Goal: Information Seeking & Learning: Learn about a topic

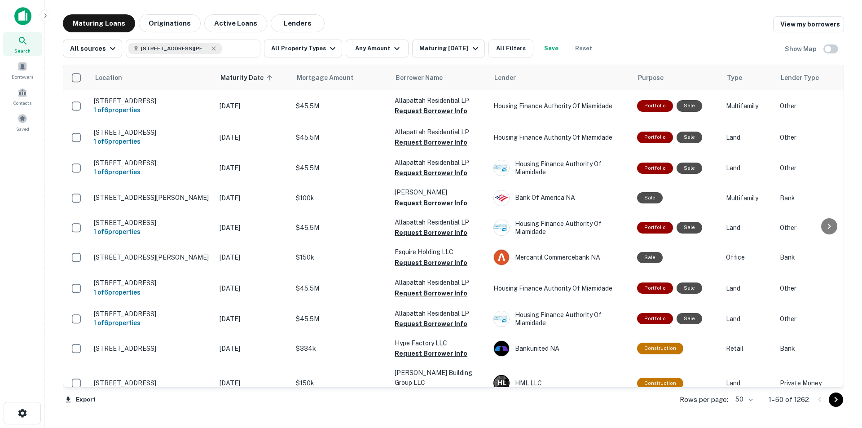
click at [26, 51] on span "Search" at bounding box center [22, 50] width 16 height 7
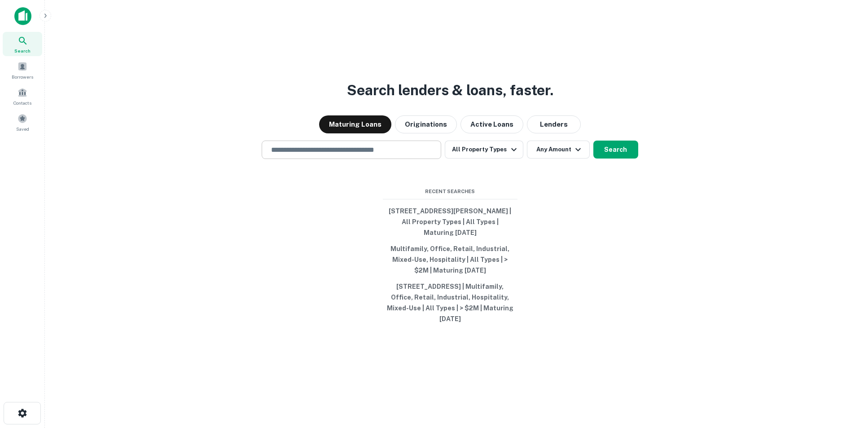
click at [341, 146] on input "text" at bounding box center [351, 149] width 171 height 10
click at [355, 153] on input "text" at bounding box center [351, 149] width 171 height 10
paste input "**********"
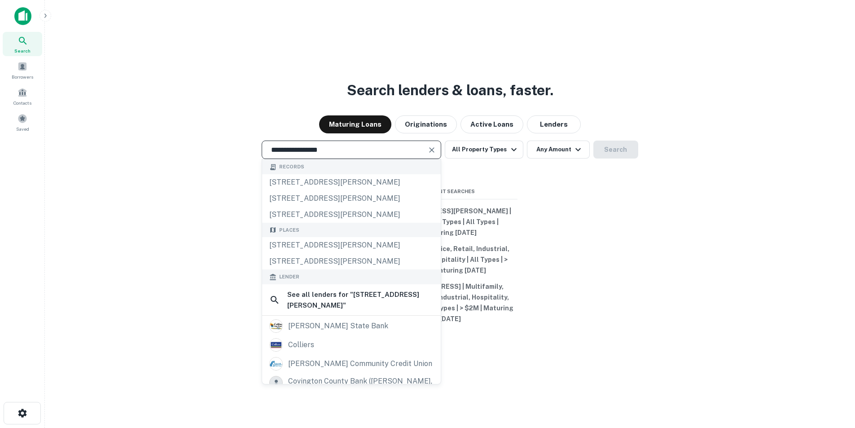
type input "**********"
click at [424, 150] on input "**********" at bounding box center [345, 149] width 158 height 10
click at [431, 149] on icon "Clear" at bounding box center [431, 149] width 9 height 9
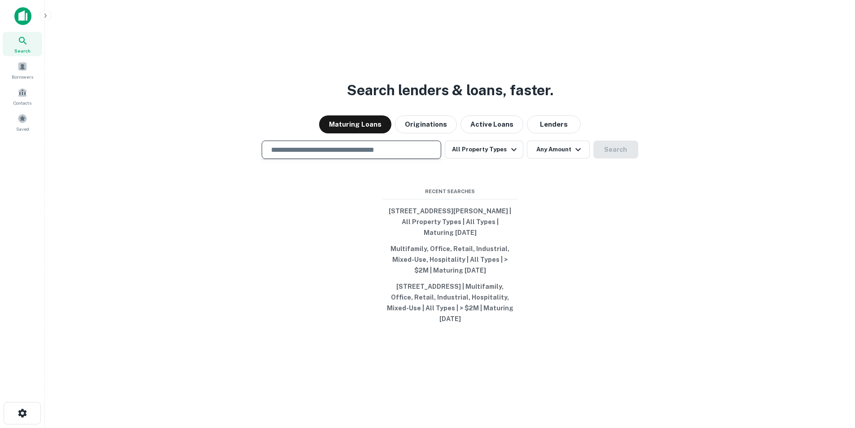
paste input "**********"
type input "*"
click at [319, 148] on input "text" at bounding box center [351, 149] width 171 height 10
paste input "**********"
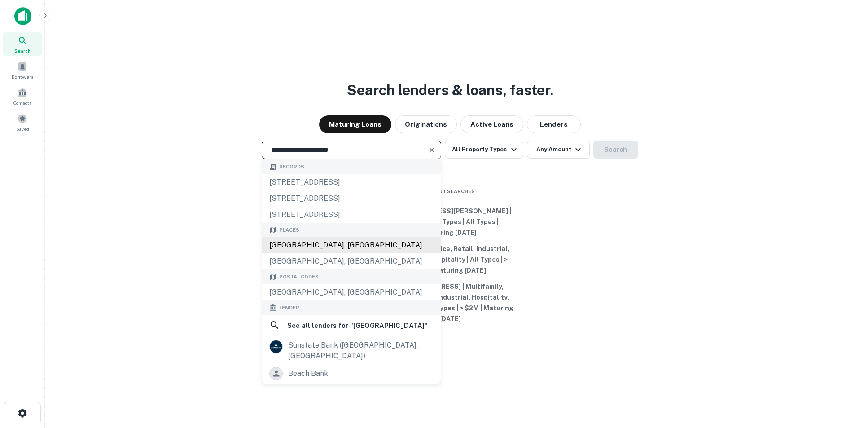
click at [326, 253] on div "Miami Beach, FL 33139, USA" at bounding box center [351, 245] width 179 height 16
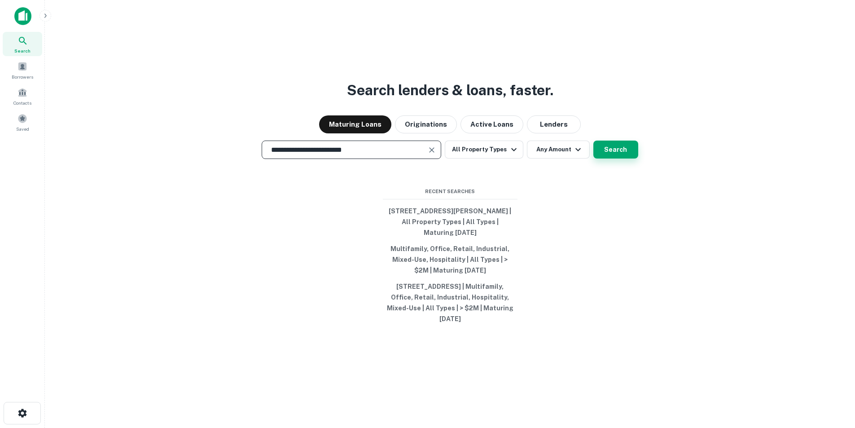
type input "**********"
click at [627, 156] on button "Search" at bounding box center [615, 149] width 45 height 18
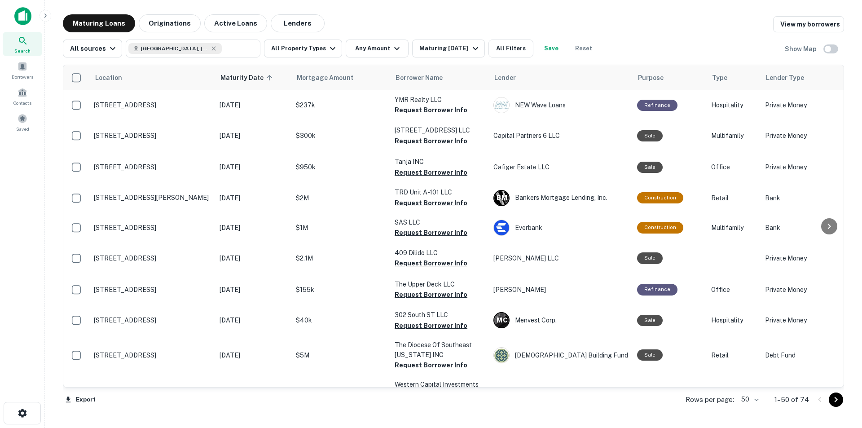
click at [786, 49] on h6 "Show Map" at bounding box center [800, 49] width 33 height 10
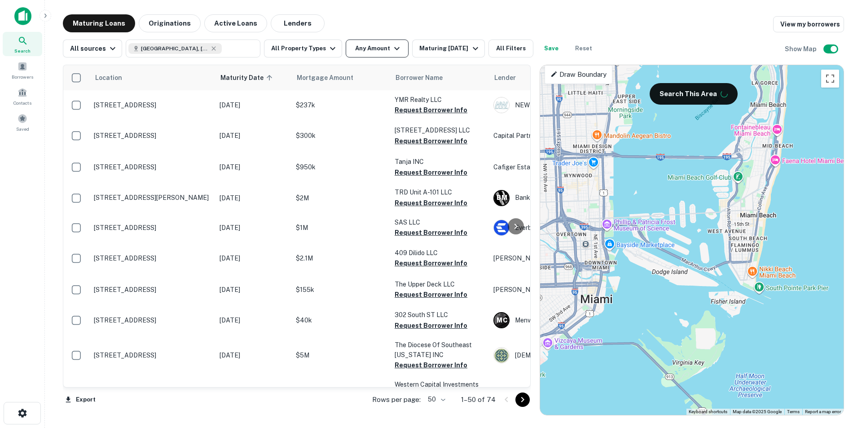
click at [371, 48] on button "Any Amount" at bounding box center [377, 48] width 63 height 18
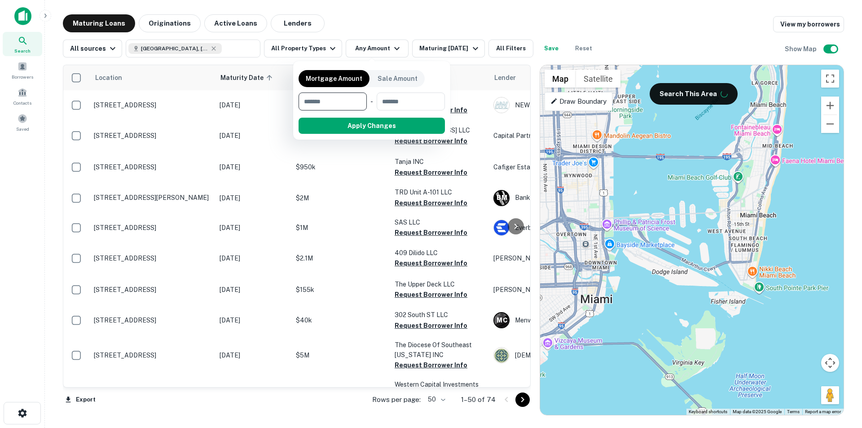
click at [314, 45] on div at bounding box center [431, 214] width 862 height 428
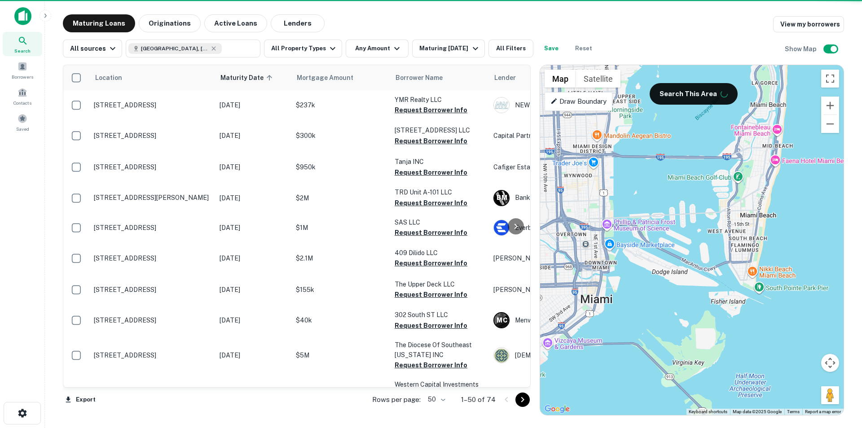
click at [314, 46] on button "All Property Types" at bounding box center [303, 48] width 78 height 18
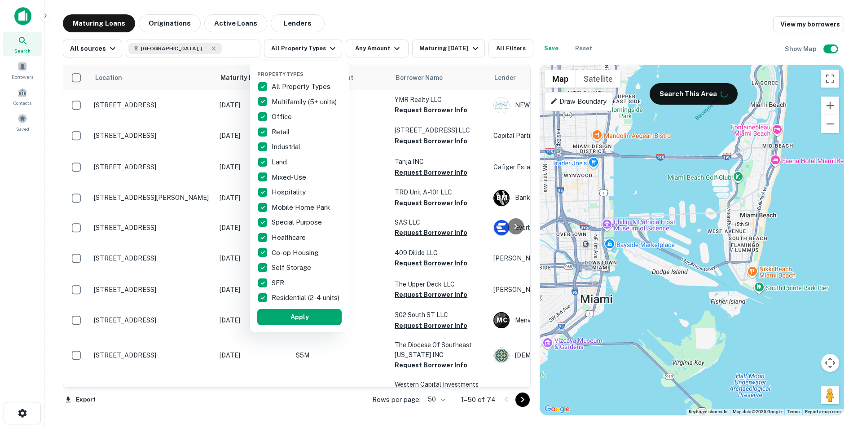
drag, startPoint x: 761, startPoint y: 171, endPoint x: 607, endPoint y: 270, distance: 183.4
click at [606, 276] on div at bounding box center [431, 214] width 862 height 428
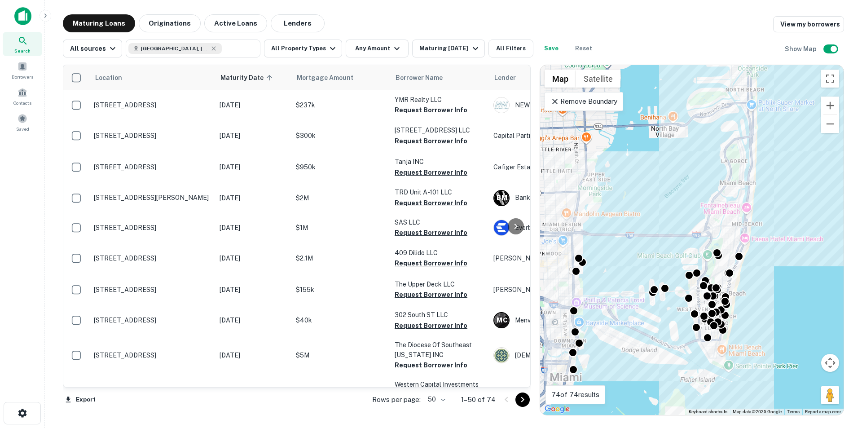
drag, startPoint x: 745, startPoint y: 155, endPoint x: 697, endPoint y: 238, distance: 95.9
click at [697, 238] on div "To activate drag with keyboard, press Alt + Enter. Once in keyboard drag state,…" at bounding box center [691, 240] width 303 height 350
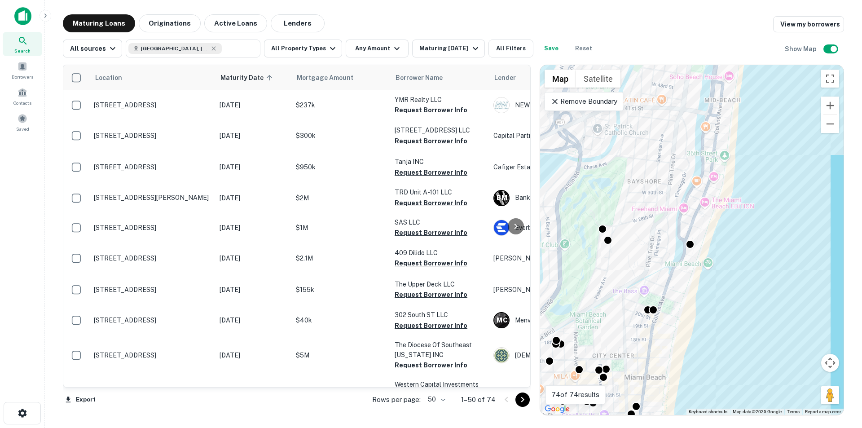
drag, startPoint x: 748, startPoint y: 310, endPoint x: 680, endPoint y: 212, distance: 119.3
click at [683, 194] on div "To activate drag with keyboard, press Alt + Enter. Once in keyboard drag state,…" at bounding box center [691, 240] width 303 height 350
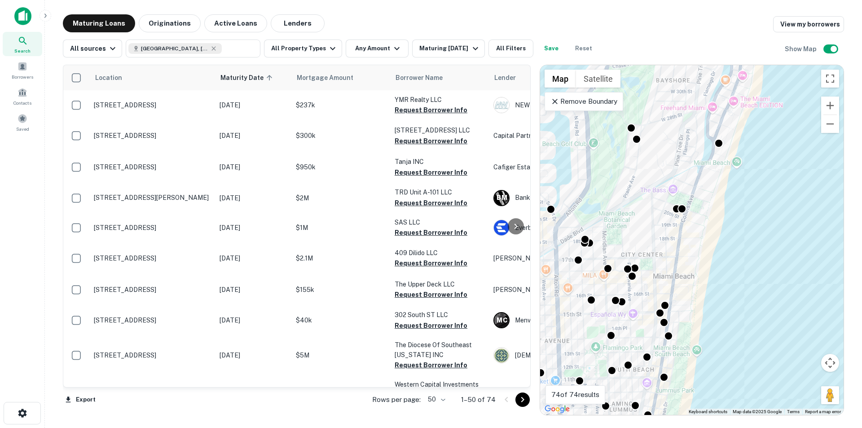
drag, startPoint x: 653, startPoint y: 372, endPoint x: 683, endPoint y: 267, distance: 109.7
click at [683, 267] on div "To activate drag with keyboard, press Alt + Enter. Once in keyboard drag state,…" at bounding box center [691, 240] width 303 height 350
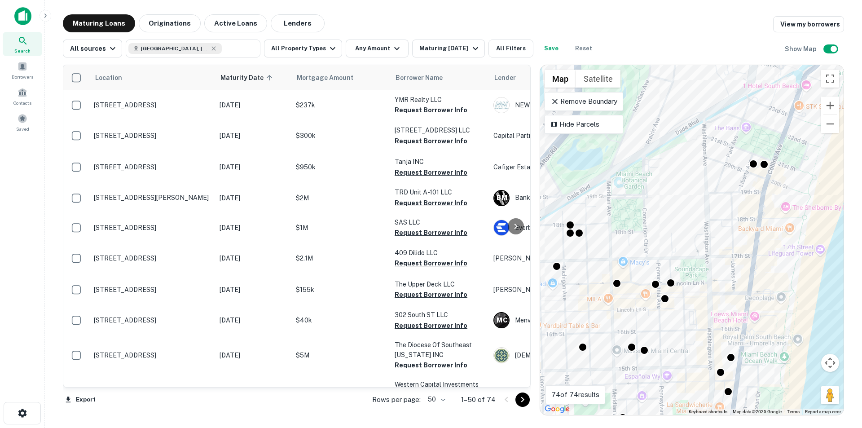
drag, startPoint x: 660, startPoint y: 276, endPoint x: 753, endPoint y: 338, distance: 112.4
click at [753, 338] on div "To activate drag with keyboard, press Alt + Enter. Once in keyboard drag state,…" at bounding box center [691, 240] width 303 height 350
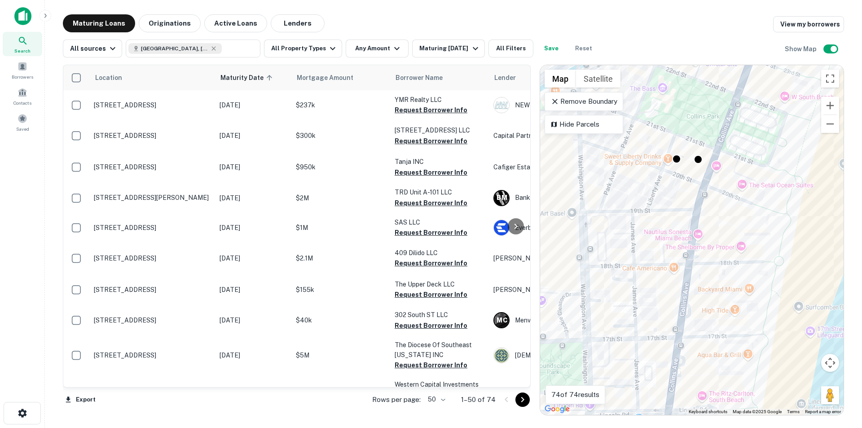
drag, startPoint x: 783, startPoint y: 225, endPoint x: 715, endPoint y: 271, distance: 81.9
click at [715, 271] on div "To activate drag with keyboard, press Alt + Enter. Once in keyboard drag state,…" at bounding box center [691, 240] width 303 height 350
click at [744, 246] on div "To activate drag with keyboard, press Alt + Enter. Once in keyboard drag state,…" at bounding box center [691, 240] width 303 height 350
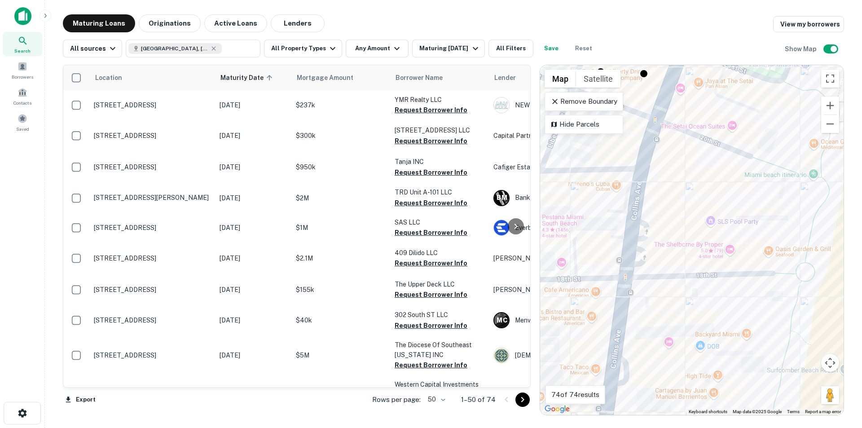
click at [720, 245] on div "To activate drag with keyboard, press Alt + Enter. Once in keyboard drag state,…" at bounding box center [691, 240] width 303 height 350
click at [706, 248] on div "To activate drag with keyboard, press Alt + Enter. Once in keyboard drag state,…" at bounding box center [691, 240] width 303 height 350
click at [558, 93] on div "Remove Boundary" at bounding box center [583, 101] width 79 height 19
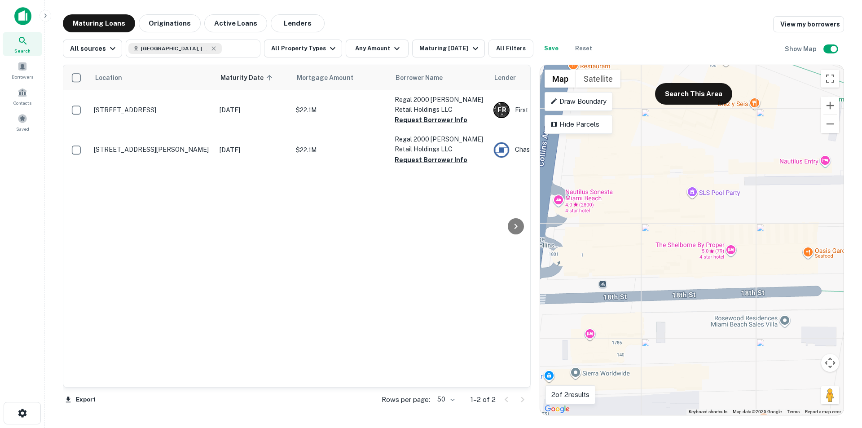
click at [712, 248] on div "To activate drag with keyboard, press Alt + Enter. Once in keyboard drag state,…" at bounding box center [691, 240] width 303 height 350
click at [713, 197] on div "The Shelborne By Proper" at bounding box center [722, 198] width 81 height 7
click at [774, 199] on button "Close" at bounding box center [774, 199] width 22 height 22
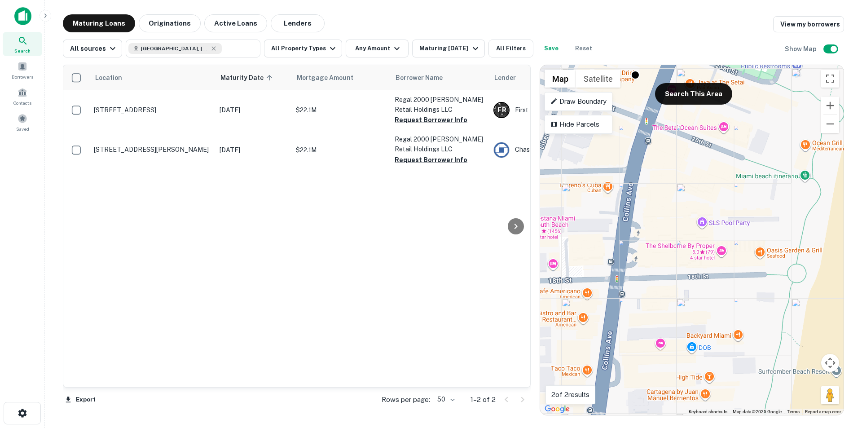
drag, startPoint x: 634, startPoint y: 262, endPoint x: 673, endPoint y: 261, distance: 39.1
click at [673, 261] on div "To activate drag with keyboard, press Alt + Enter. Once in keyboard drag state,…" at bounding box center [691, 240] width 303 height 350
click at [381, 49] on button "Any Amount" at bounding box center [377, 48] width 63 height 18
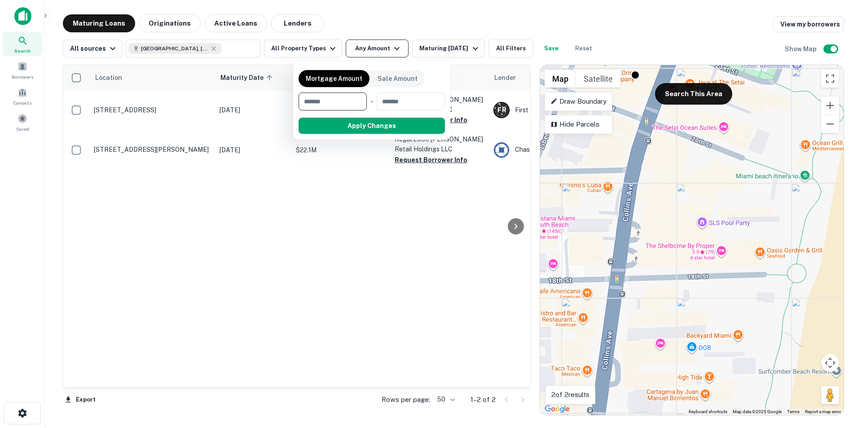
click at [381, 49] on div at bounding box center [431, 214] width 862 height 428
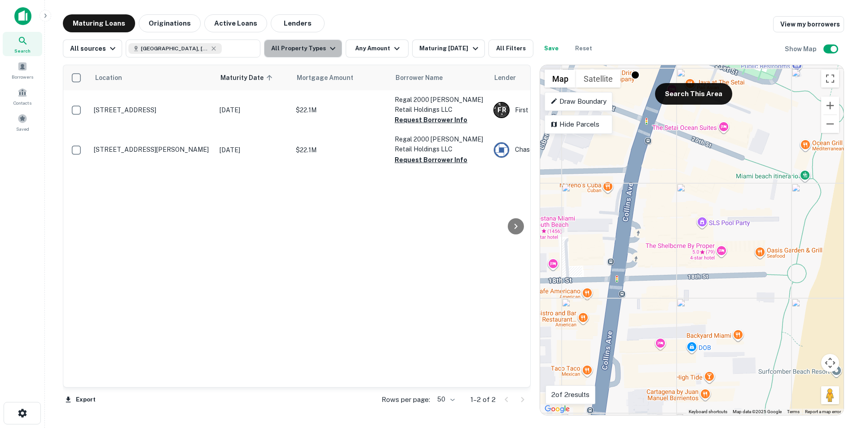
click at [320, 48] on button "All Property Types" at bounding box center [303, 48] width 78 height 18
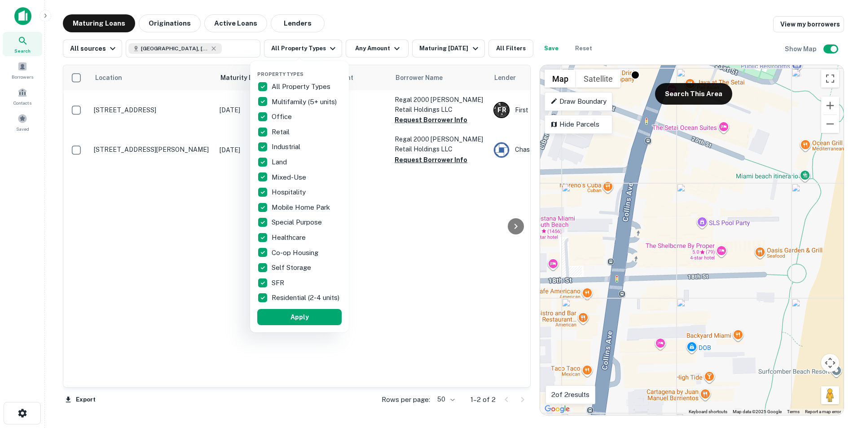
click at [320, 48] on div at bounding box center [431, 214] width 862 height 428
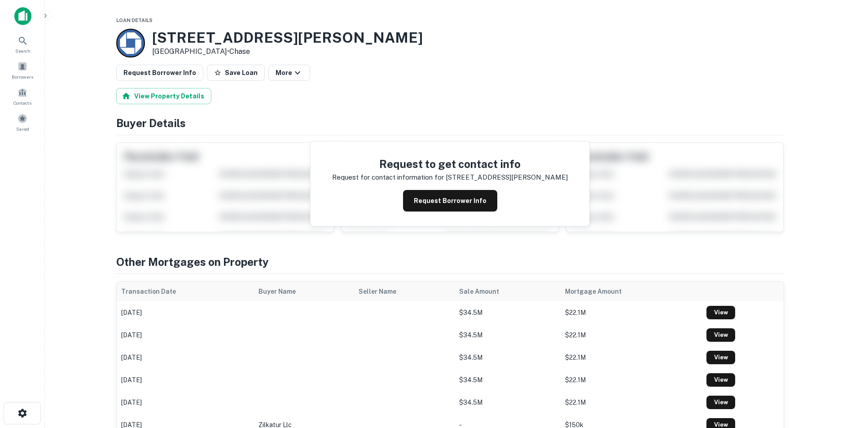
click at [168, 35] on h3 "2000 Collins Ave" at bounding box center [287, 37] width 271 height 17
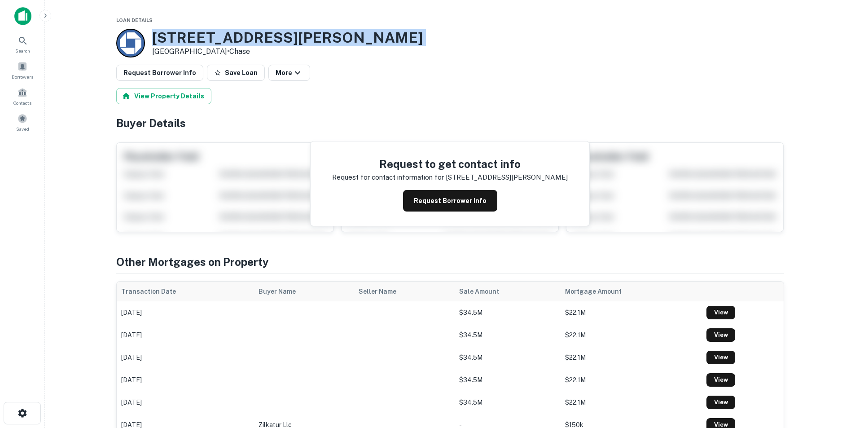
click at [168, 35] on h3 "2000 Collins Ave" at bounding box center [287, 37] width 271 height 17
copy h3 "2000 Collins Ave"
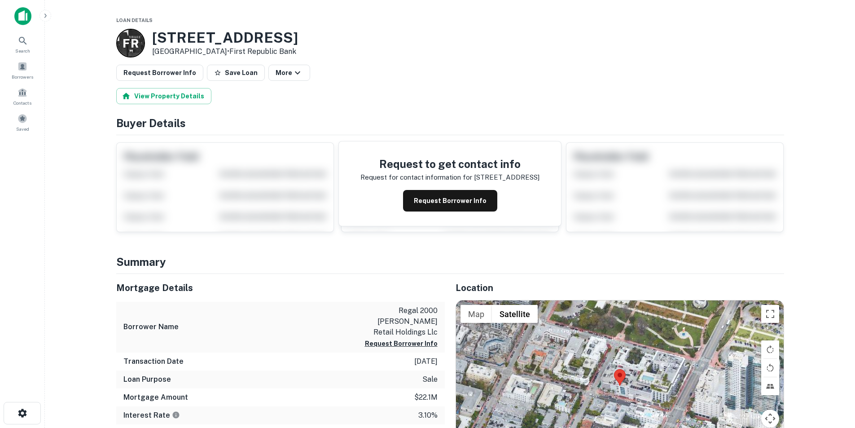
click at [169, 37] on h3 "[STREET_ADDRESS]" at bounding box center [225, 37] width 146 height 17
copy h3 "[STREET_ADDRESS]"
